Goal: Transaction & Acquisition: Purchase product/service

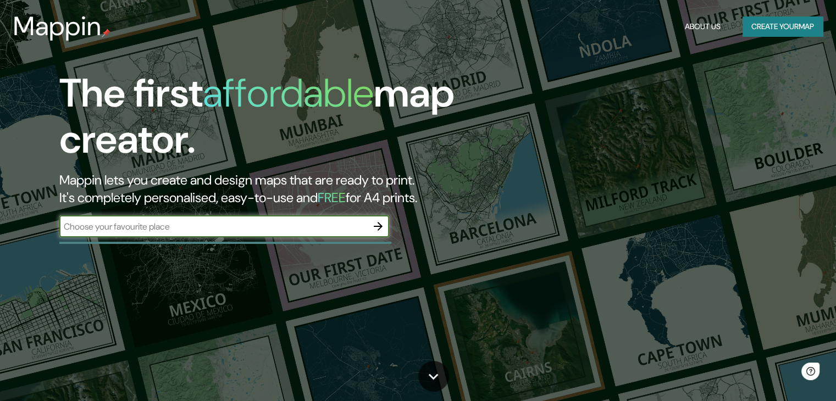
click at [204, 232] on input "text" at bounding box center [213, 226] width 308 height 13
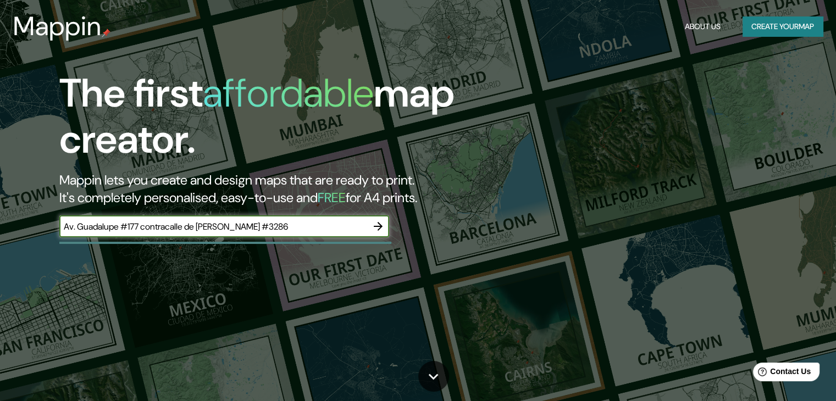
click at [64, 228] on input "Av. Guadalupe #177 contracalle de [PERSON_NAME] #3286" at bounding box center [213, 226] width 308 height 13
type input "Guadalajara Av. Guadalupe #177 contracalle de [PERSON_NAME] #3286"
click at [376, 228] on icon "button" at bounding box center [378, 226] width 13 height 13
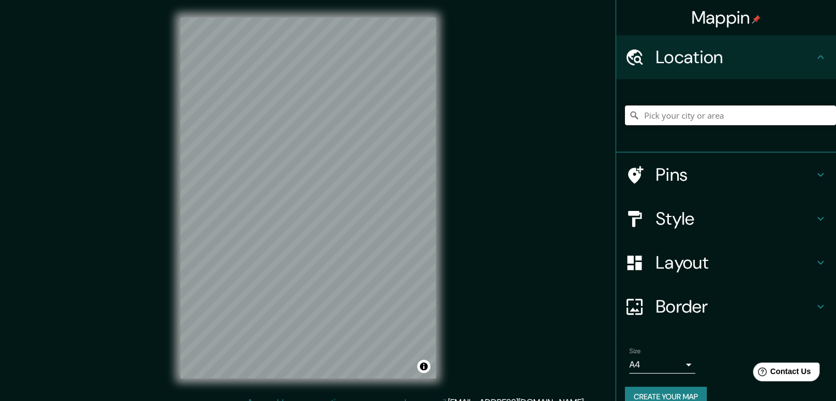
click at [706, 115] on input "Pick your city or area" at bounding box center [730, 116] width 211 height 20
paste input "Av. Guadalupe #177 contracalle de [PERSON_NAME] #3286"
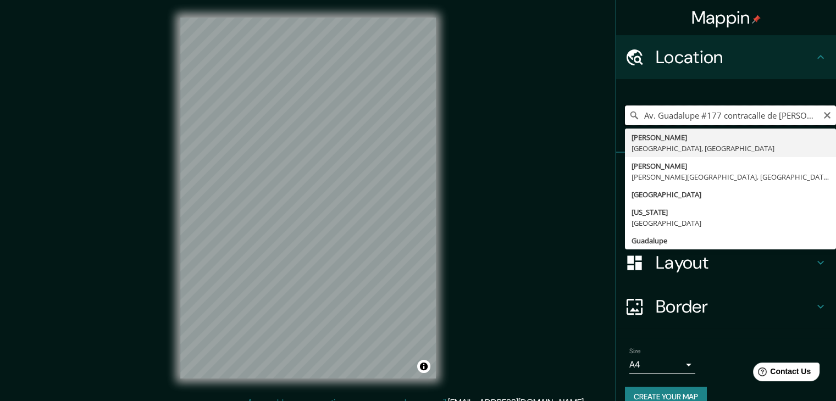
drag, startPoint x: 649, startPoint y: 115, endPoint x: 600, endPoint y: 115, distance: 49.5
click at [597, 115] on div "Mappin Location Av. Guadalupe #177 contracalle de [PERSON_NAME] #3286 [PERSON_N…" at bounding box center [418, 207] width 836 height 414
click at [635, 115] on input "Av. Guadalupe #177 contracalle de [PERSON_NAME] #3286" at bounding box center [730, 116] width 211 height 20
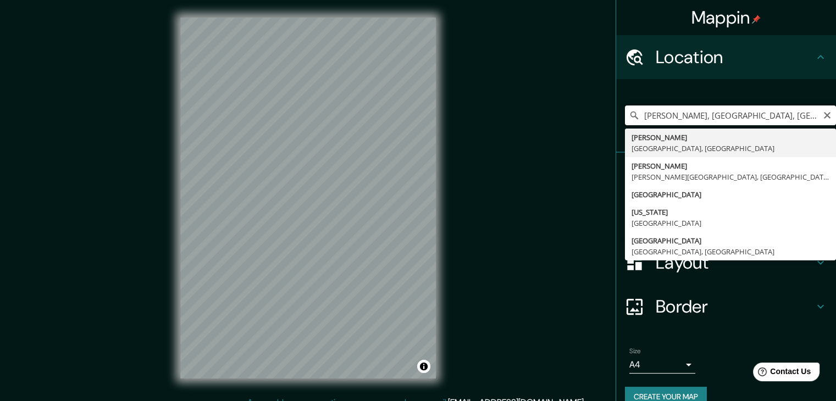
click at [729, 118] on input "[PERSON_NAME], [GEOGRAPHIC_DATA], [GEOGRAPHIC_DATA]" at bounding box center [730, 116] width 211 height 20
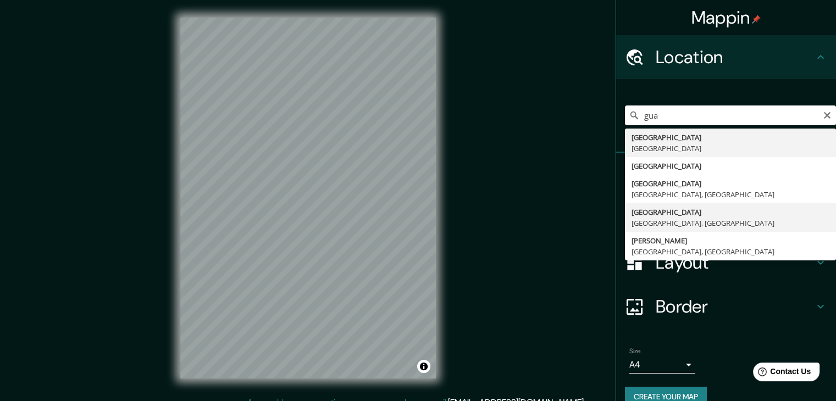
type input "[GEOGRAPHIC_DATA], [GEOGRAPHIC_DATA], [GEOGRAPHIC_DATA]"
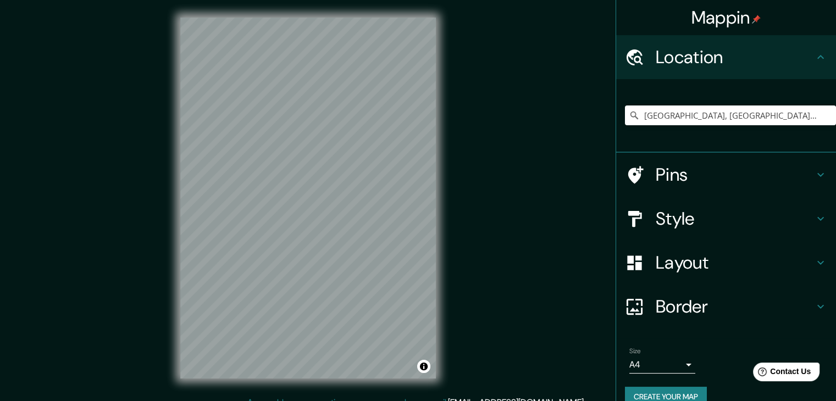
click at [751, 263] on h4 "Layout" at bounding box center [735, 263] width 158 height 22
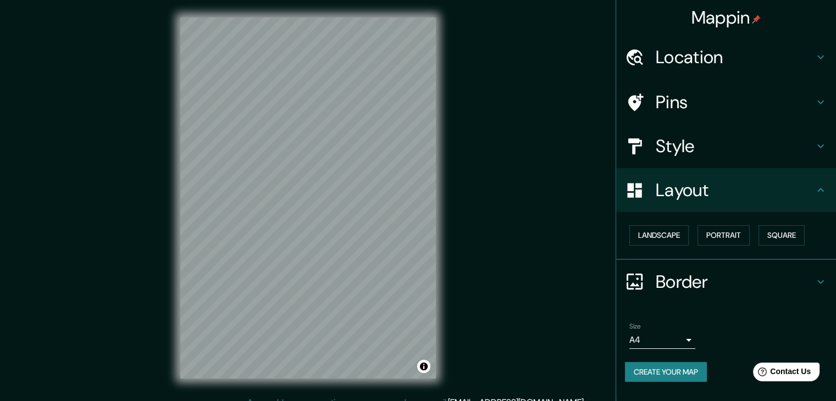
click at [785, 153] on h4 "Style" at bounding box center [735, 146] width 158 height 22
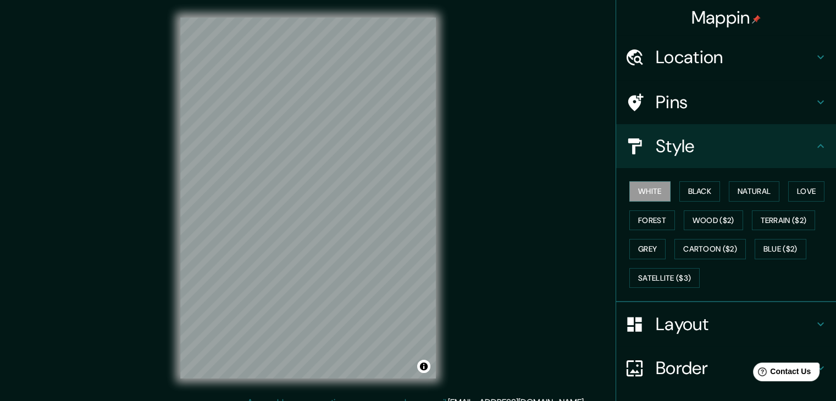
click at [823, 105] on div "Pins" at bounding box center [726, 102] width 220 height 44
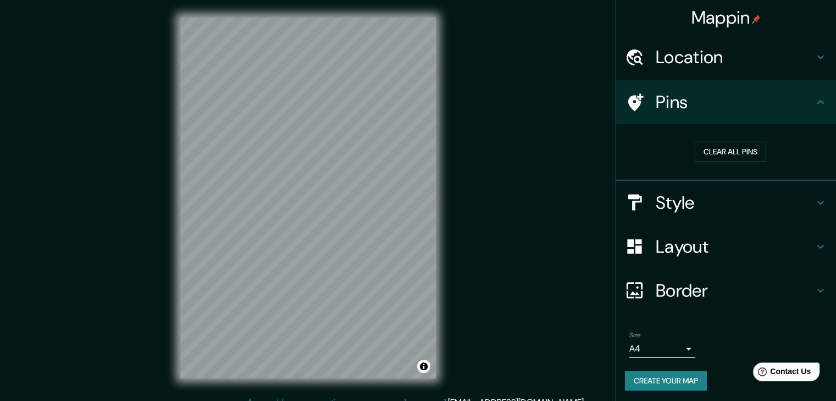
click at [814, 58] on icon at bounding box center [820, 57] width 13 height 13
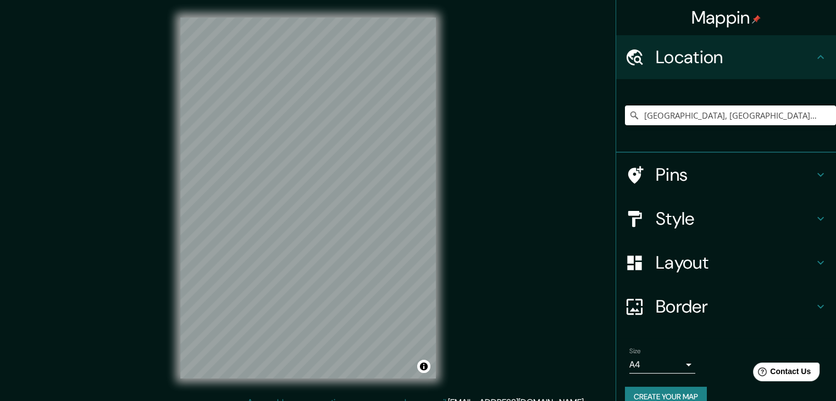
click at [672, 366] on body "Mappin Location [GEOGRAPHIC_DATA], [GEOGRAPHIC_DATA], [GEOGRAPHIC_DATA] Pins St…" at bounding box center [418, 200] width 836 height 401
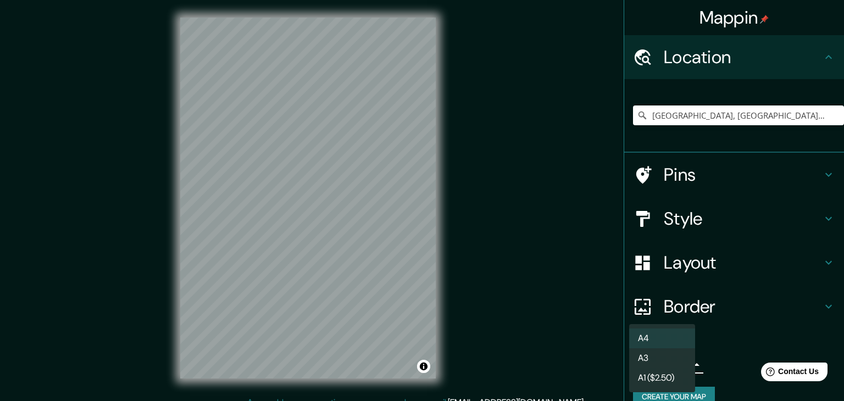
click at [583, 357] on div at bounding box center [422, 200] width 844 height 401
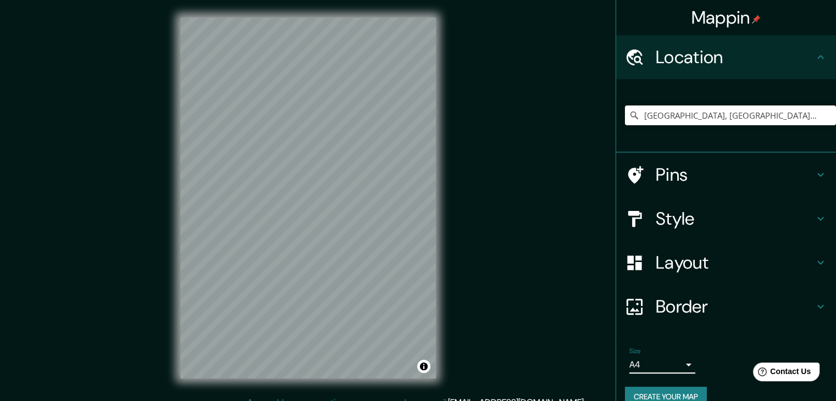
click at [656, 309] on h4 "Border" at bounding box center [735, 307] width 158 height 22
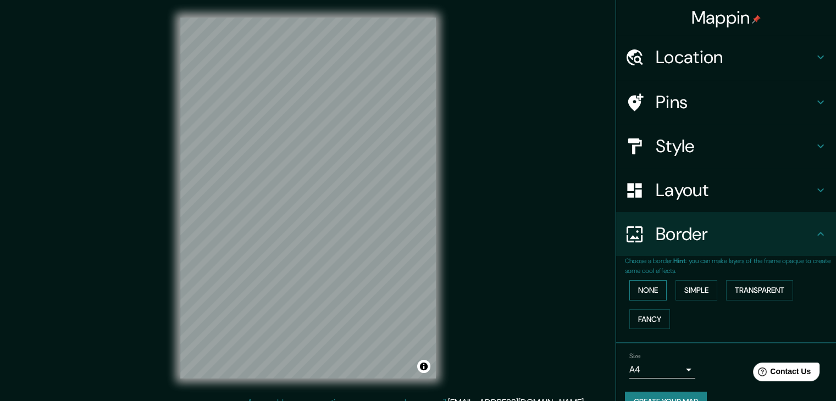
click at [653, 291] on button "None" at bounding box center [647, 290] width 37 height 20
click at [691, 291] on button "Simple" at bounding box center [697, 290] width 42 height 20
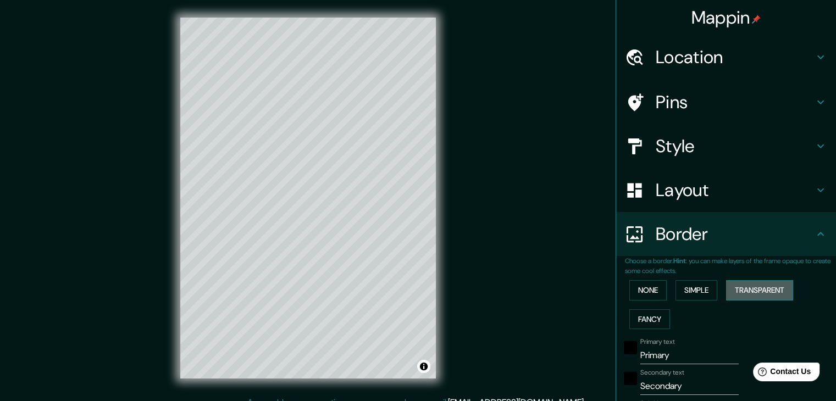
click at [736, 286] on button "Transparent" at bounding box center [759, 290] width 67 height 20
click at [651, 314] on button "Fancy" at bounding box center [649, 319] width 41 height 20
click at [646, 290] on button "None" at bounding box center [647, 290] width 37 height 20
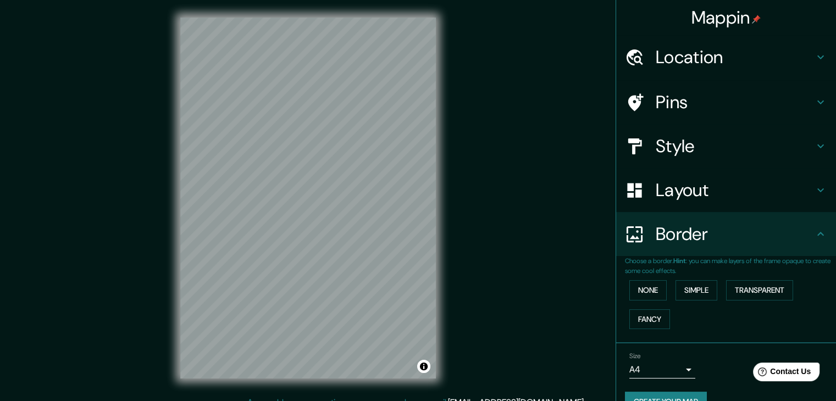
click at [678, 186] on h4 "Layout" at bounding box center [735, 190] width 158 height 22
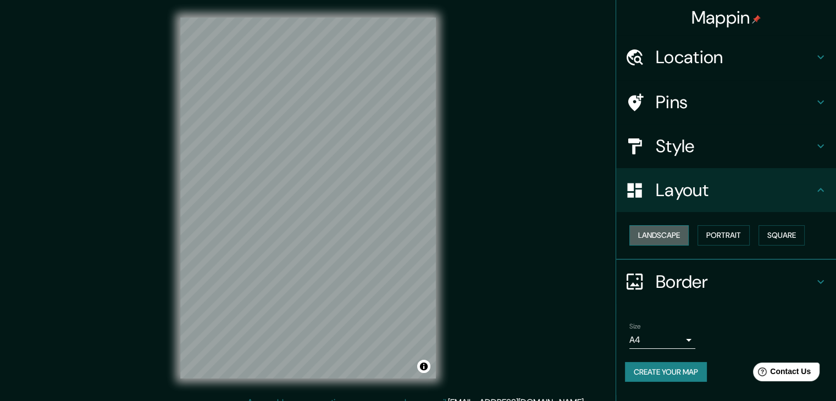
click at [671, 231] on button "Landscape" at bounding box center [658, 235] width 59 height 20
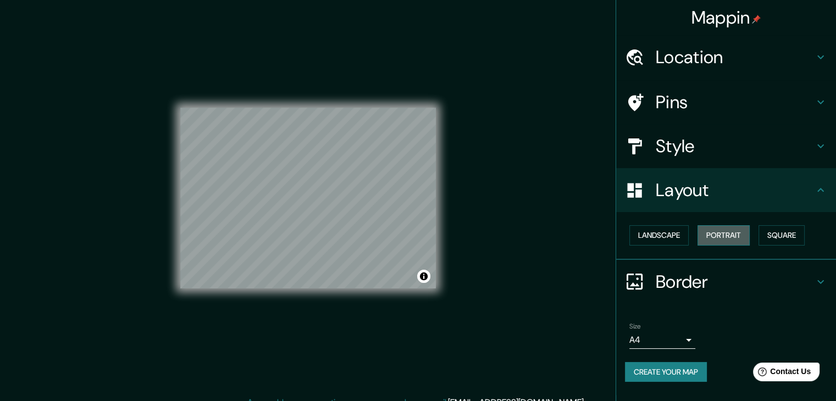
click at [732, 234] on button "Portrait" at bounding box center [724, 235] width 52 height 20
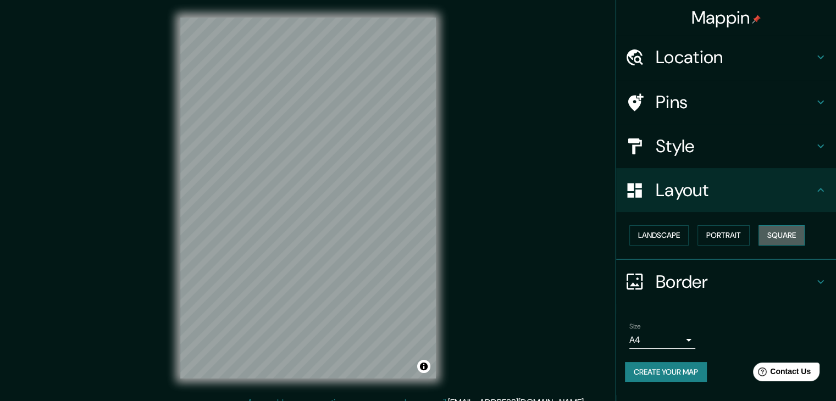
click at [782, 231] on button "Square" at bounding box center [782, 235] width 46 height 20
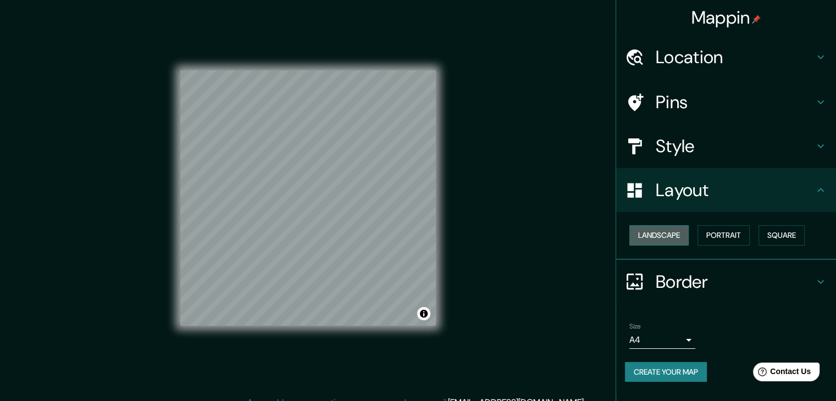
click at [671, 236] on button "Landscape" at bounding box center [658, 235] width 59 height 20
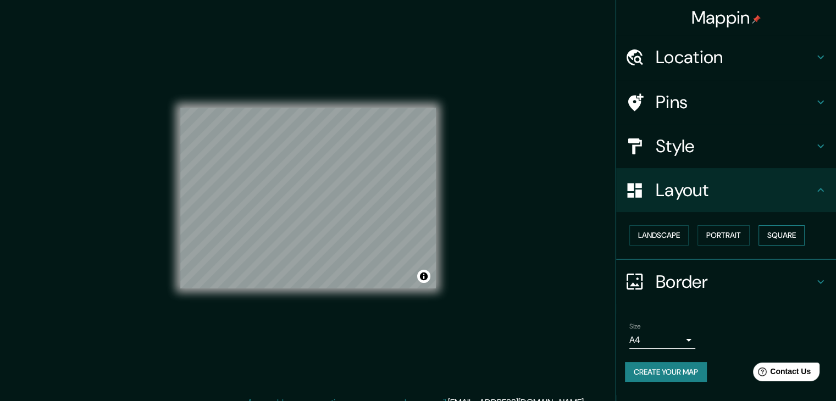
click at [788, 231] on button "Square" at bounding box center [782, 235] width 46 height 20
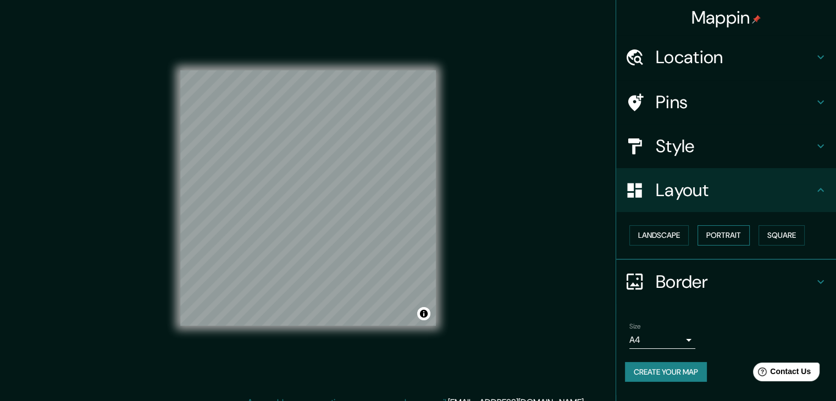
click at [750, 233] on button "Portrait" at bounding box center [724, 235] width 52 height 20
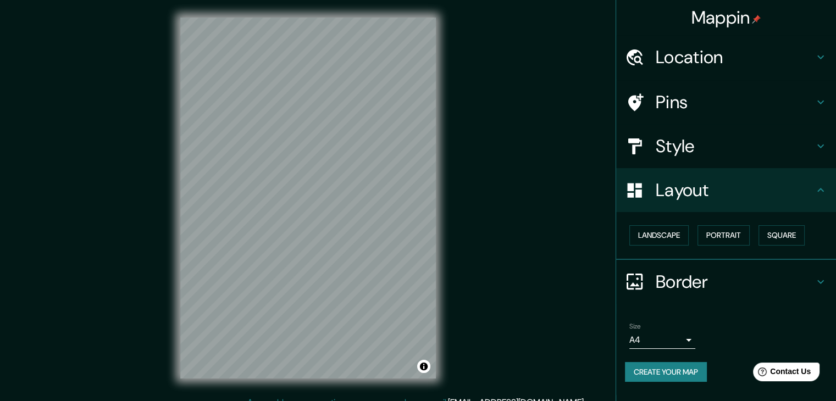
click at [694, 244] on div "Landscape [GEOGRAPHIC_DATA]" at bounding box center [730, 235] width 211 height 29
click at [711, 196] on h4 "Layout" at bounding box center [735, 190] width 158 height 22
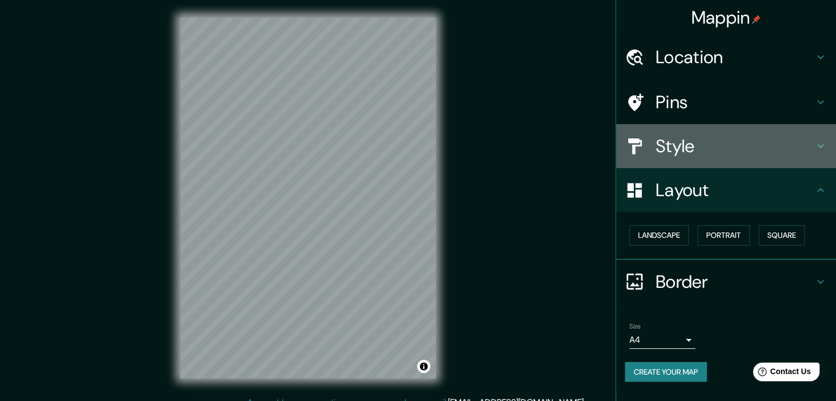
click at [723, 137] on h4 "Style" at bounding box center [735, 146] width 158 height 22
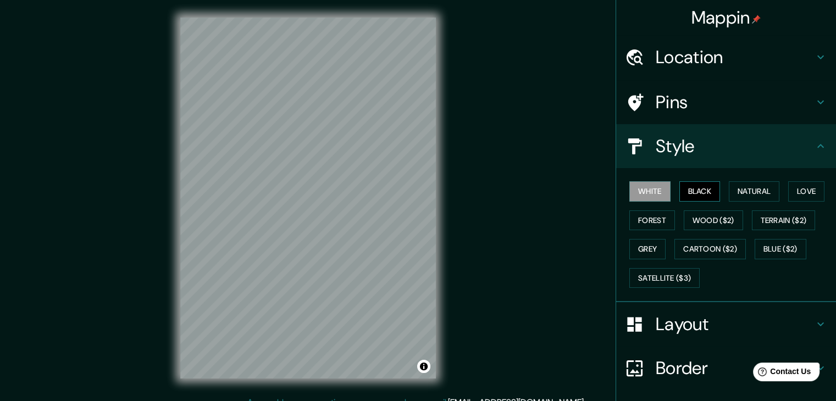
click at [705, 187] on button "Black" at bounding box center [699, 191] width 41 height 20
click at [735, 190] on button "Natural" at bounding box center [754, 191] width 51 height 20
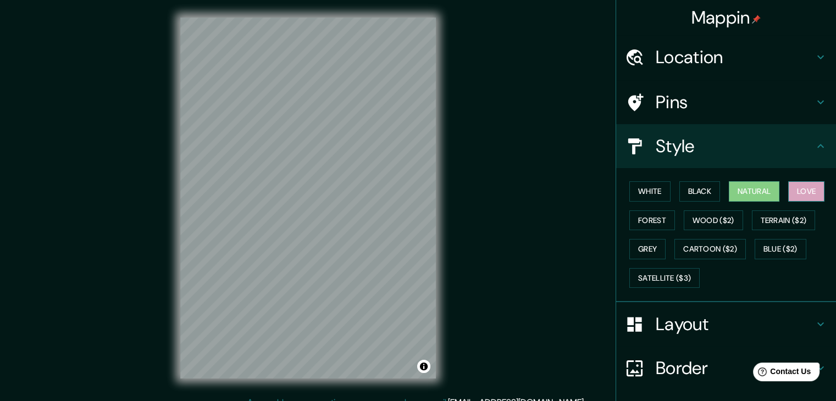
click at [789, 187] on button "Love" at bounding box center [806, 191] width 36 height 20
click at [783, 214] on button "Terrain ($2)" at bounding box center [784, 221] width 64 height 20
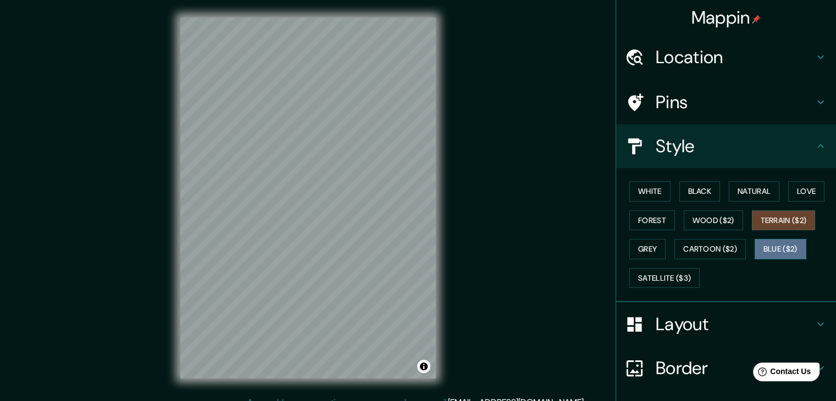
click at [769, 245] on button "Blue ($2)" at bounding box center [781, 249] width 52 height 20
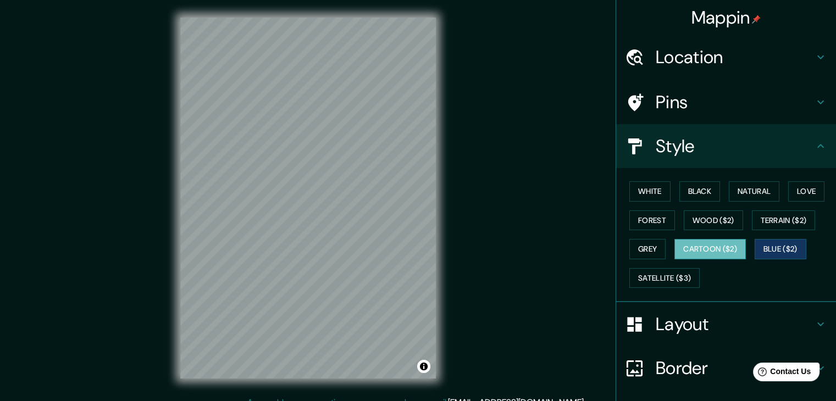
click at [712, 251] on button "Cartoon ($2)" at bounding box center [709, 249] width 71 height 20
click at [678, 263] on div "White Black Natural Love Forest Wood ($2) Terrain ($2) Grey Cartoon ($2) Blue (…" at bounding box center [730, 234] width 211 height 115
click at [640, 247] on button "Grey" at bounding box center [647, 249] width 36 height 20
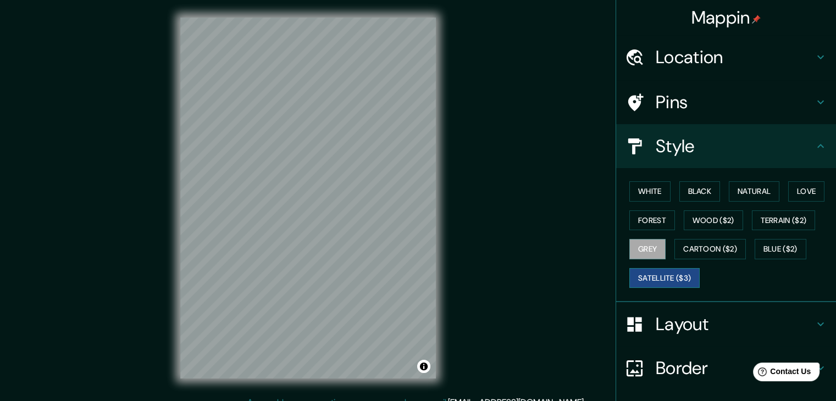
click at [657, 280] on button "Satellite ($3)" at bounding box center [664, 278] width 70 height 20
click at [695, 249] on button "Cartoon ($2)" at bounding box center [709, 249] width 71 height 20
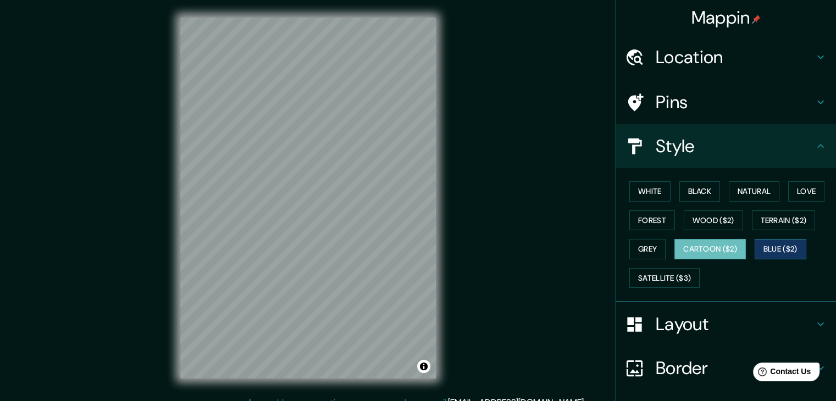
click at [772, 249] on button "Blue ($2)" at bounding box center [781, 249] width 52 height 20
click at [787, 223] on button "Terrain ($2)" at bounding box center [784, 221] width 64 height 20
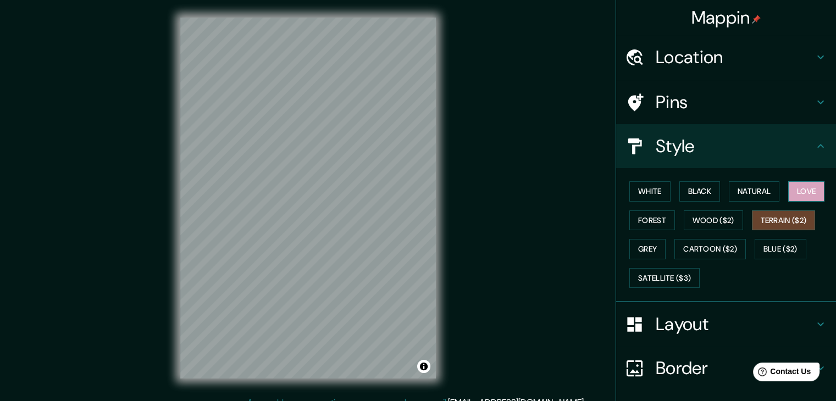
click at [800, 192] on button "Love" at bounding box center [806, 191] width 36 height 20
click at [641, 220] on button "Forest" at bounding box center [652, 221] width 46 height 20
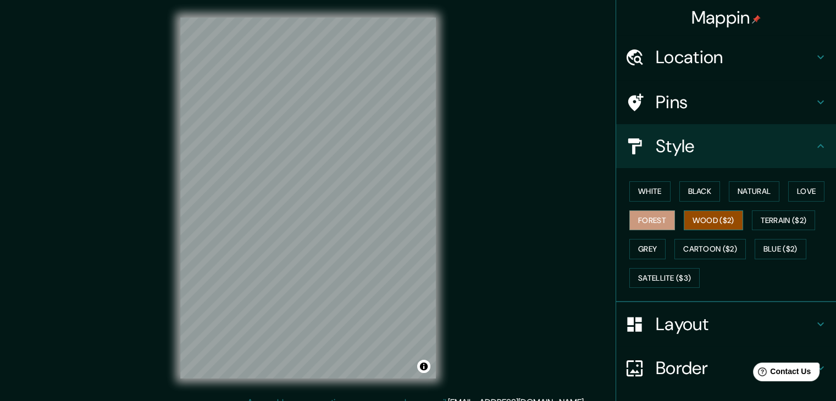
click at [687, 218] on button "Wood ($2)" at bounding box center [713, 221] width 59 height 20
click at [705, 184] on button "Black" at bounding box center [699, 191] width 41 height 20
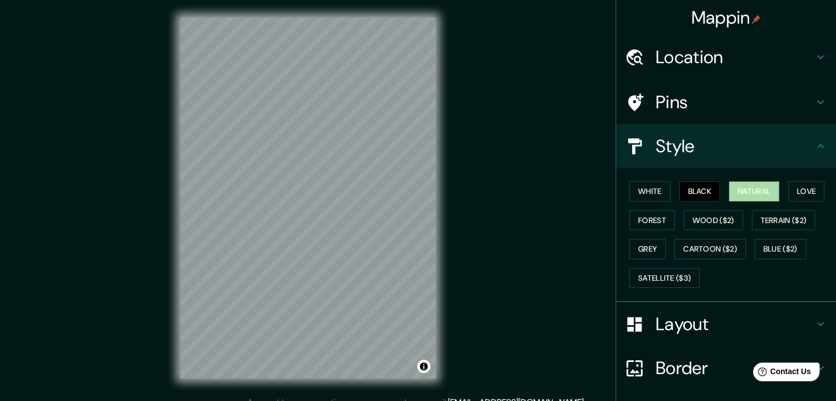
click at [754, 196] on button "Natural" at bounding box center [754, 191] width 51 height 20
click at [641, 194] on button "White" at bounding box center [649, 191] width 41 height 20
click at [683, 190] on button "Black" at bounding box center [699, 191] width 41 height 20
click at [649, 214] on button "Forest" at bounding box center [652, 221] width 46 height 20
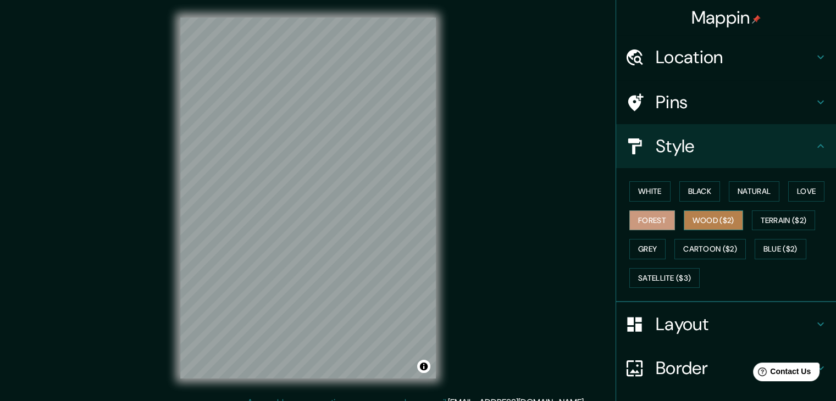
click at [696, 224] on button "Wood ($2)" at bounding box center [713, 221] width 59 height 20
click at [654, 247] on button "Grey" at bounding box center [647, 249] width 36 height 20
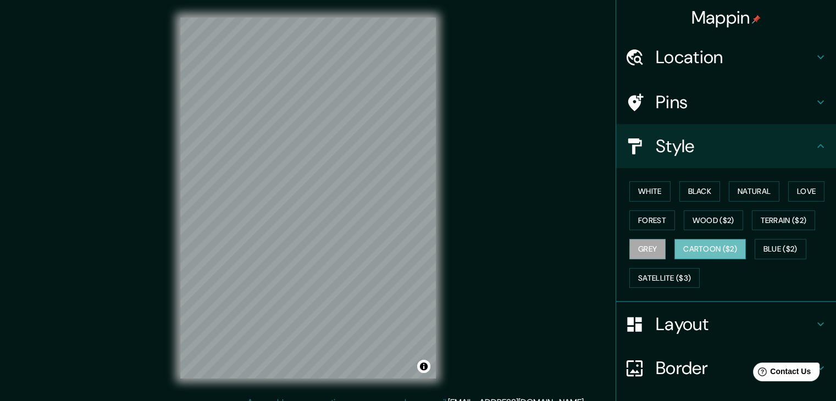
click at [688, 246] on button "Cartoon ($2)" at bounding box center [709, 249] width 71 height 20
click at [777, 244] on button "Blue ($2)" at bounding box center [781, 249] width 52 height 20
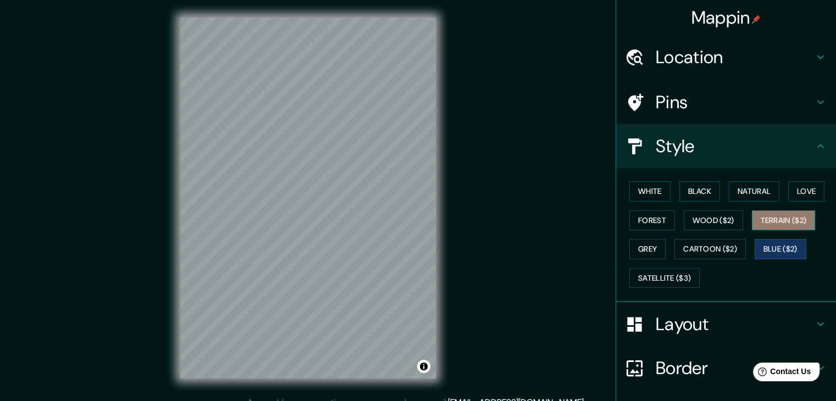
click at [783, 224] on button "Terrain ($2)" at bounding box center [784, 221] width 64 height 20
click at [796, 192] on button "Love" at bounding box center [806, 191] width 36 height 20
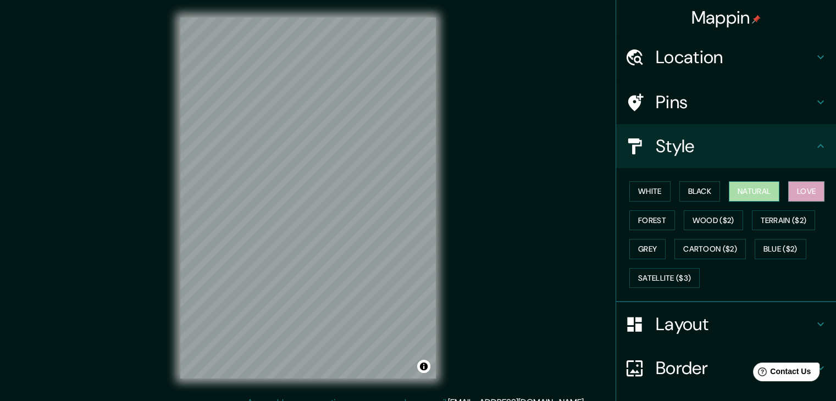
click at [769, 194] on button "Natural" at bounding box center [754, 191] width 51 height 20
click at [809, 187] on button "Love" at bounding box center [806, 191] width 36 height 20
click at [668, 282] on button "Satellite ($3)" at bounding box center [664, 278] width 70 height 20
click at [788, 185] on button "Love" at bounding box center [806, 191] width 36 height 20
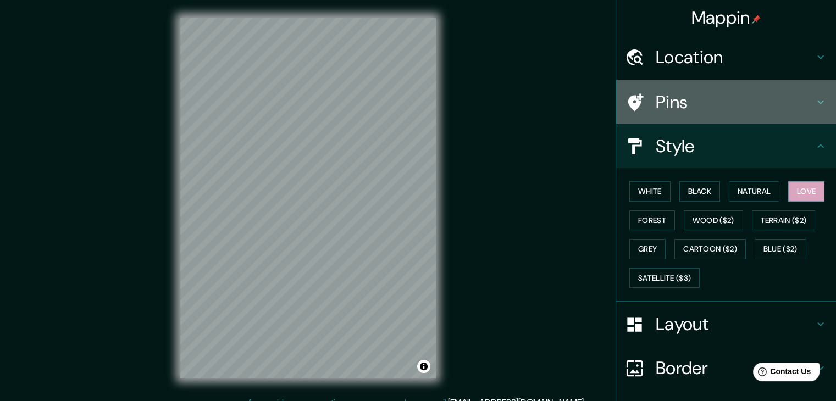
click at [741, 91] on h4 "Pins" at bounding box center [735, 102] width 158 height 22
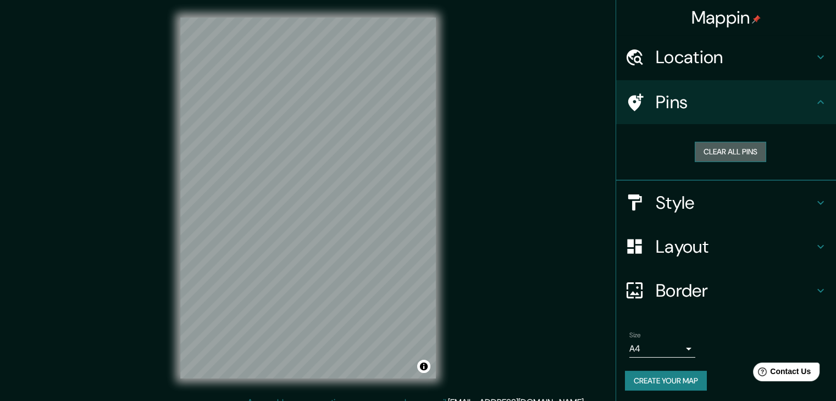
click at [727, 151] on button "Clear all pins" at bounding box center [730, 152] width 71 height 20
click at [699, 156] on button "Clear all pins" at bounding box center [730, 152] width 71 height 20
click at [706, 59] on h4 "Location" at bounding box center [735, 57] width 158 height 22
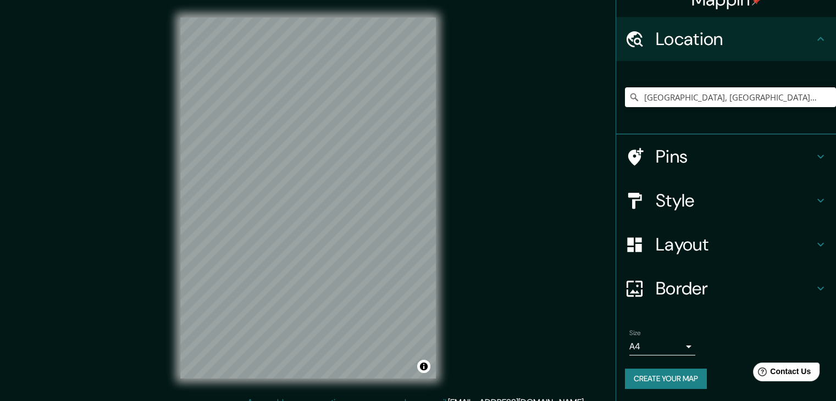
scroll to position [19, 0]
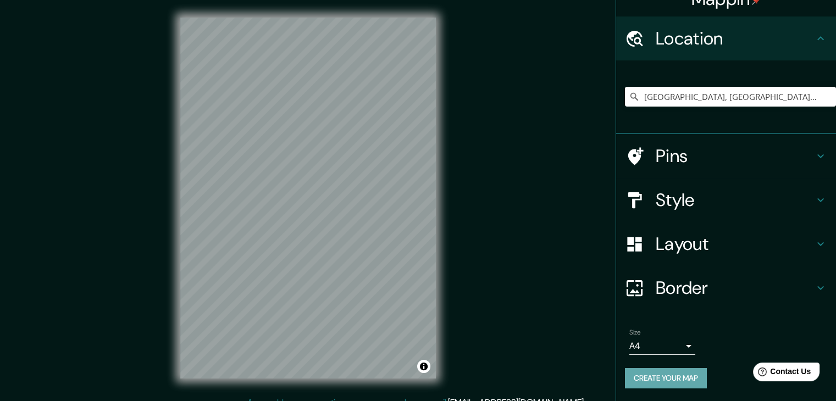
click at [646, 377] on button "Create your map" at bounding box center [666, 378] width 82 height 20
